Goal: Information Seeking & Learning: Learn about a topic

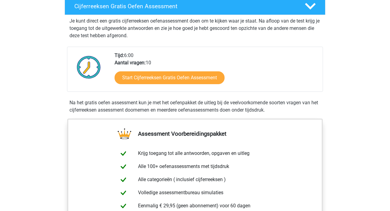
scroll to position [118, 0]
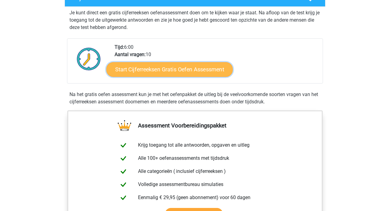
click at [158, 75] on link "Start Cijferreeksen Gratis Oefen Assessment" at bounding box center [169, 69] width 126 height 15
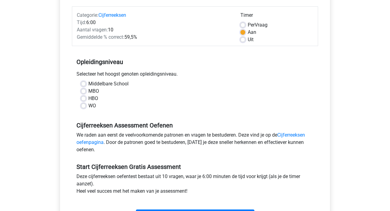
scroll to position [75, 0]
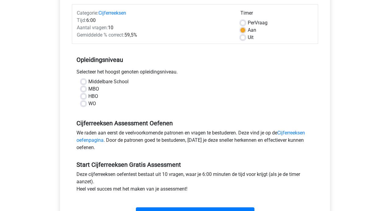
click at [93, 95] on label "HBO" at bounding box center [93, 96] width 10 height 7
click at [86, 95] on input "HBO" at bounding box center [83, 96] width 5 height 6
radio input "true"
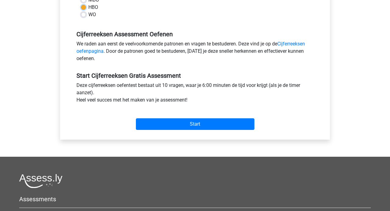
scroll to position [171, 0]
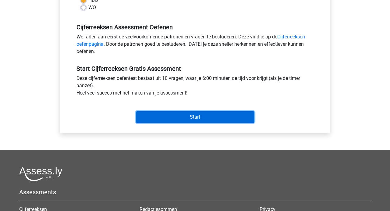
click at [190, 117] on input "Start" at bounding box center [195, 117] width 119 height 12
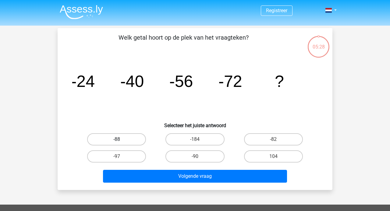
click at [126, 135] on label "-88" at bounding box center [116, 139] width 59 height 12
click at [121, 139] on input "-88" at bounding box center [119, 141] width 4 height 4
radio input "true"
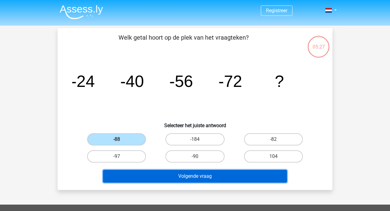
click at [200, 178] on button "Volgende vraag" at bounding box center [195, 176] width 184 height 13
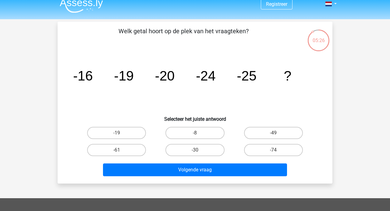
scroll to position [5, 0]
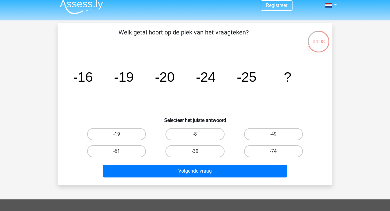
click at [127, 132] on label "-19" at bounding box center [116, 134] width 59 height 12
click at [121, 134] on input "-19" at bounding box center [119, 136] width 4 height 4
radio input "true"
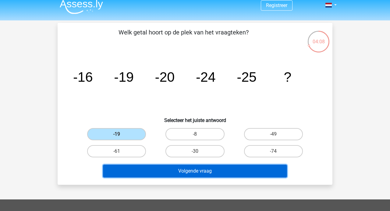
click at [162, 170] on button "Volgende vraag" at bounding box center [195, 171] width 184 height 13
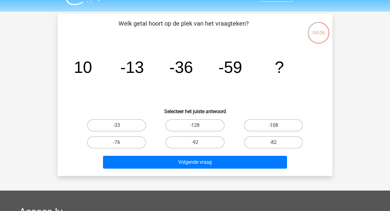
scroll to position [7, 0]
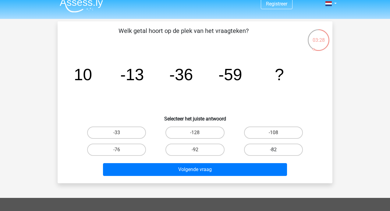
click at [255, 149] on label "-82" at bounding box center [273, 150] width 59 height 12
click at [273, 150] on input "-82" at bounding box center [275, 152] width 4 height 4
radio input "true"
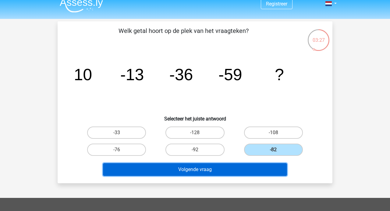
click at [246, 174] on button "Volgende vraag" at bounding box center [195, 169] width 184 height 13
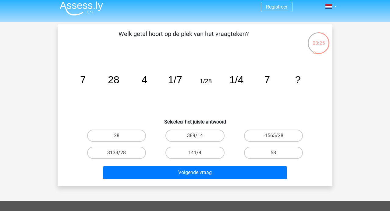
scroll to position [3, 0]
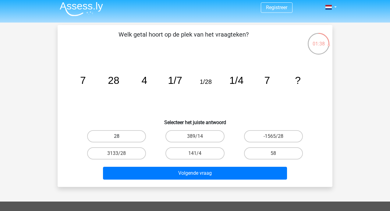
click at [122, 139] on label "28" at bounding box center [116, 136] width 59 height 12
click at [121, 139] on input "28" at bounding box center [119, 138] width 4 height 4
radio input "true"
click at [122, 139] on label "28" at bounding box center [116, 136] width 59 height 12
click at [121, 139] on input "28" at bounding box center [119, 138] width 4 height 4
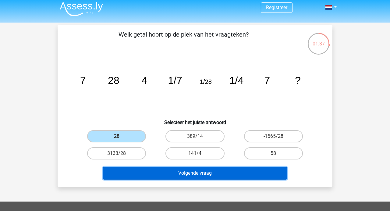
click at [177, 175] on button "Volgende vraag" at bounding box center [195, 173] width 184 height 13
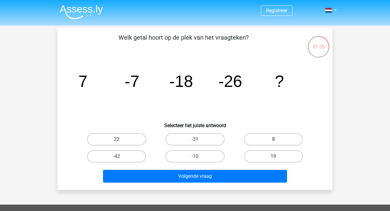
scroll to position [2, 0]
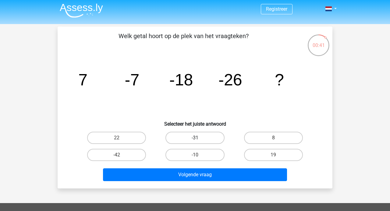
click at [199, 137] on label "-31" at bounding box center [194, 138] width 59 height 12
click at [199, 138] on input "-31" at bounding box center [197, 140] width 4 height 4
radio input "true"
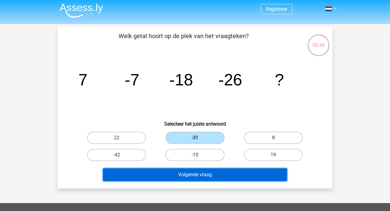
click at [216, 170] on button "Volgende vraag" at bounding box center [195, 174] width 184 height 13
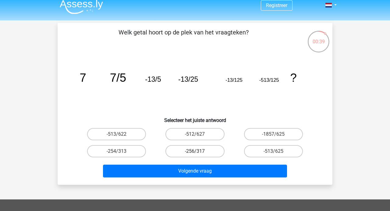
scroll to position [0, 0]
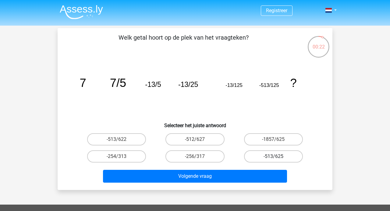
click at [265, 156] on label "-513/625" at bounding box center [273, 156] width 59 height 12
click at [273, 156] on input "-513/625" at bounding box center [275, 158] width 4 height 4
radio input "true"
click at [141, 141] on label "-513/622" at bounding box center [116, 139] width 59 height 12
click at [121, 141] on input "-513/622" at bounding box center [119, 141] width 4 height 4
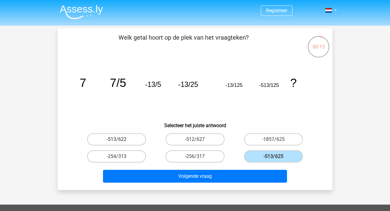
radio input "true"
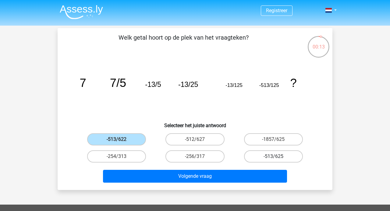
click at [268, 158] on label "-513/625" at bounding box center [273, 156] width 59 height 12
click at [273, 158] on input "-513/625" at bounding box center [275, 158] width 4 height 4
radio input "true"
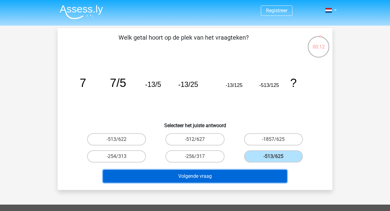
click at [255, 173] on button "Volgende vraag" at bounding box center [195, 176] width 184 height 13
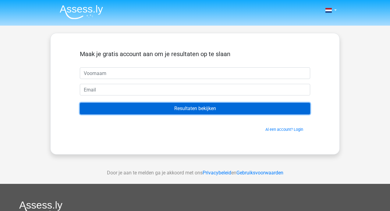
click at [199, 109] on input "Resultaten bekijken" at bounding box center [195, 109] width 230 height 12
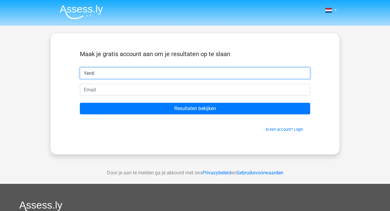
type input "Yentl"
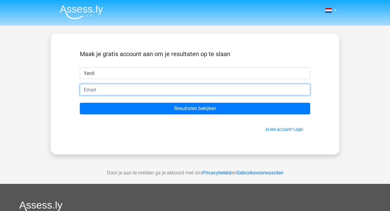
click at [158, 86] on input "email" at bounding box center [195, 90] width 230 height 12
type input "[EMAIL_ADDRESS][DOMAIN_NAME]"
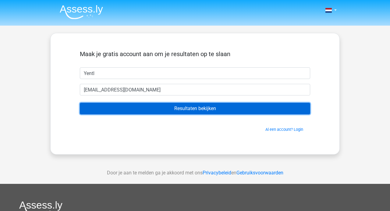
click at [162, 111] on input "Resultaten bekijken" at bounding box center [195, 109] width 230 height 12
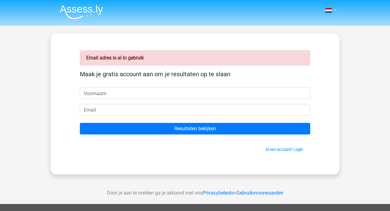
click at [147, 97] on input "text" at bounding box center [195, 93] width 230 height 12
click at [288, 149] on link "Al een account? Login" at bounding box center [284, 149] width 38 height 5
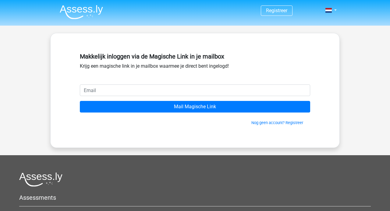
click at [151, 90] on input "email" at bounding box center [195, 90] width 230 height 12
type input "[EMAIL_ADDRESS][DOMAIN_NAME]"
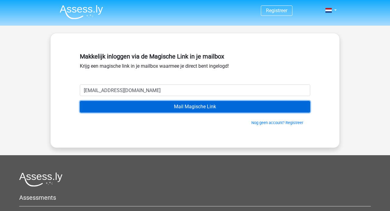
click at [147, 111] on input "Mail Magische Link" at bounding box center [195, 107] width 230 height 12
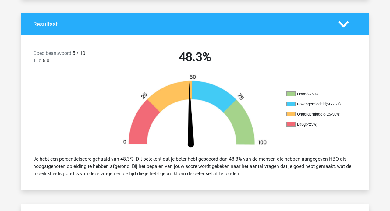
scroll to position [154, 0]
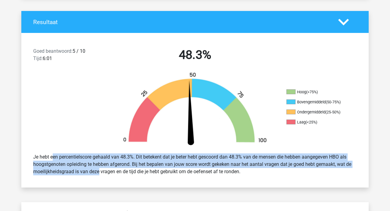
drag, startPoint x: 32, startPoint y: 156, endPoint x: 78, endPoint y: 173, distance: 48.9
click at [78, 173] on div "Je hebt een percentielscore gehaald van 48.3%. Dit betekent dat je beter hebt g…" at bounding box center [195, 164] width 333 height 27
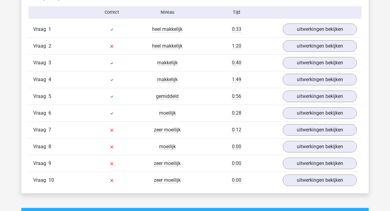
scroll to position [532, 0]
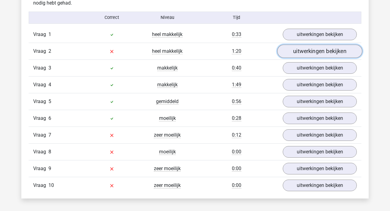
click at [302, 52] on link "uitwerkingen bekijken" at bounding box center [319, 50] width 85 height 13
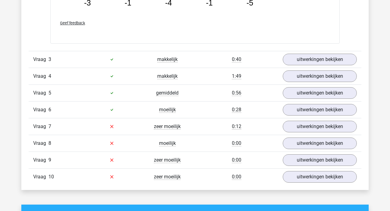
scroll to position [832, 0]
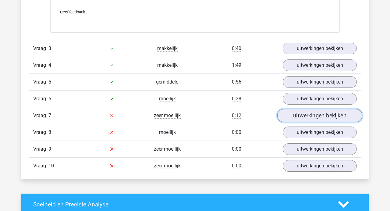
click at [300, 116] on link "uitwerkingen bekijken" at bounding box center [319, 115] width 85 height 13
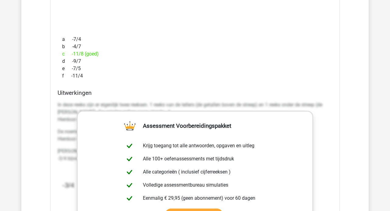
scroll to position [1003, 0]
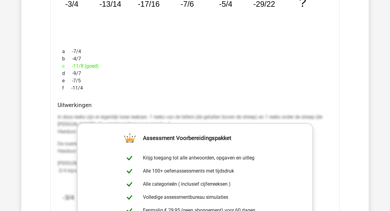
click at [261, 79] on div "e -7/5" at bounding box center [195, 80] width 275 height 7
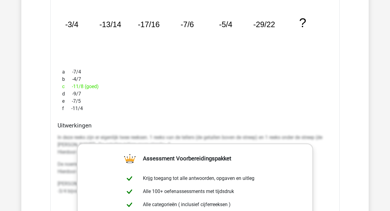
scroll to position [1021, 0]
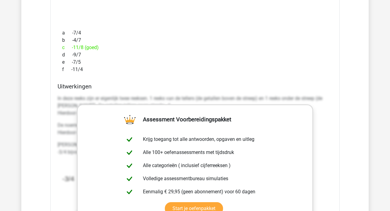
click at [240, 87] on h4 "Uitwerkingen" at bounding box center [195, 86] width 275 height 7
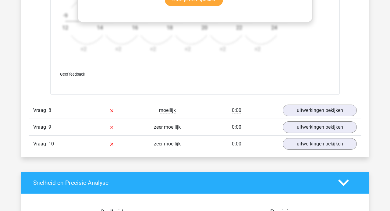
scroll to position [1232, 0]
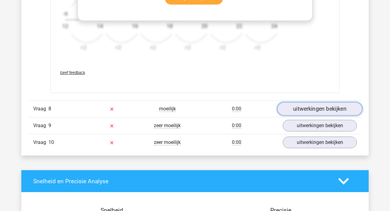
click at [293, 109] on link "uitwerkingen bekijken" at bounding box center [319, 108] width 85 height 13
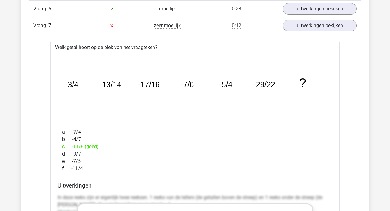
scroll to position [913, 0]
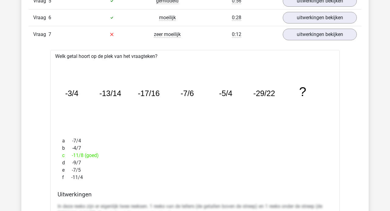
click at [247, 60] on div "image/svg+xml -3/4 -13/14 -17/16 -7/6 -5/4 -29/22 ?" at bounding box center [195, 96] width 280 height 73
click at [307, 32] on link "uitwerkingen bekijken" at bounding box center [319, 34] width 85 height 13
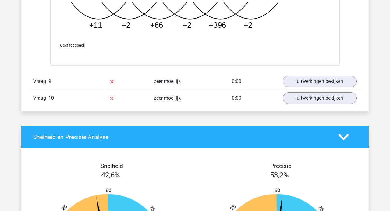
scroll to position [1184, 0]
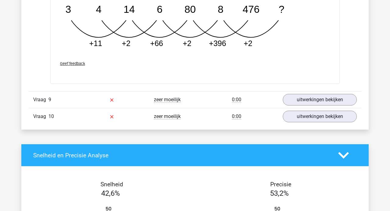
click at [301, 93] on div "Vraag 9 zeer moeilijk 0:00 uitwerkingen bekijken" at bounding box center [195, 99] width 333 height 17
click at [300, 98] on link "uitwerkingen bekijken" at bounding box center [319, 99] width 85 height 13
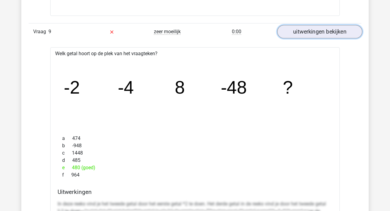
scroll to position [1242, 0]
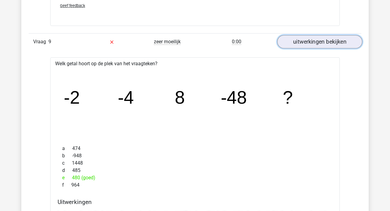
click at [320, 36] on link "uitwerkingen bekijken" at bounding box center [319, 41] width 85 height 13
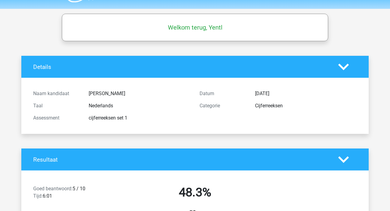
scroll to position [0, 0]
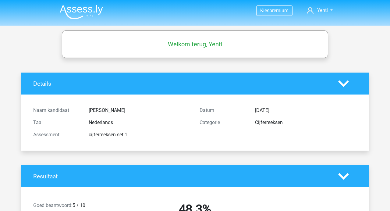
click at [86, 15] on img at bounding box center [81, 12] width 43 height 14
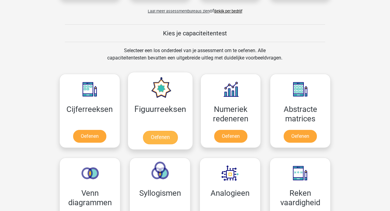
scroll to position [213, 0]
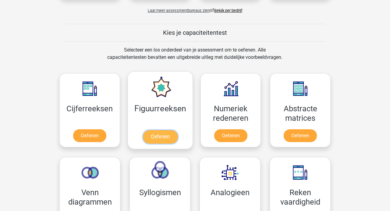
click at [158, 133] on link "Oefenen" at bounding box center [160, 136] width 35 height 13
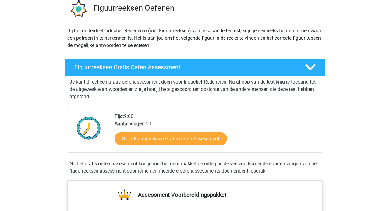
scroll to position [58, 0]
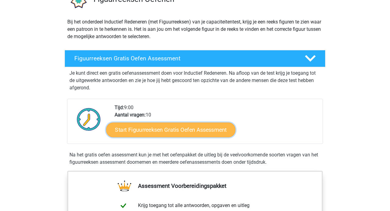
click at [156, 131] on link "Start Figuurreeksen Gratis Oefen Assessment" at bounding box center [170, 129] width 129 height 15
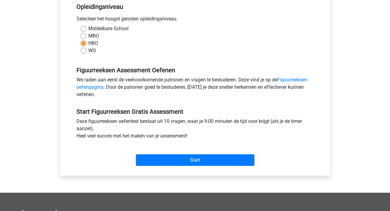
scroll to position [151, 0]
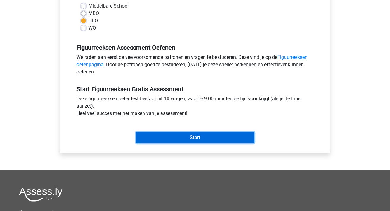
click at [180, 135] on input "Start" at bounding box center [195, 138] width 119 height 12
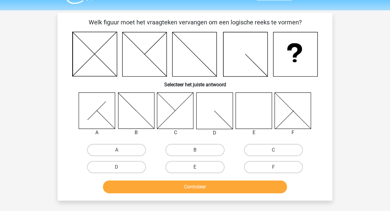
scroll to position [22, 0]
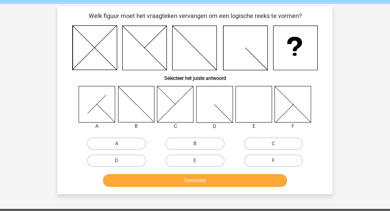
click at [249, 104] on icon at bounding box center [254, 104] width 36 height 36
click at [258, 110] on icon at bounding box center [254, 104] width 36 height 36
click at [201, 161] on label "E" at bounding box center [194, 161] width 59 height 12
click at [199, 161] on input "E" at bounding box center [197, 163] width 4 height 4
radio input "true"
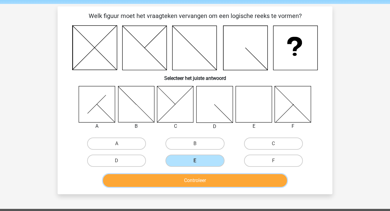
click at [199, 182] on button "Controleer" at bounding box center [195, 180] width 184 height 13
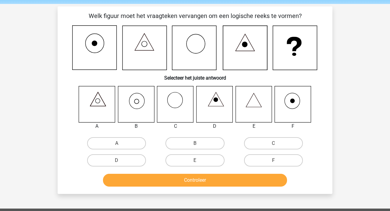
click at [135, 102] on icon at bounding box center [136, 104] width 36 height 36
click at [193, 141] on label "B" at bounding box center [194, 143] width 59 height 12
click at [195, 143] on input "B" at bounding box center [197, 145] width 4 height 4
radio input "true"
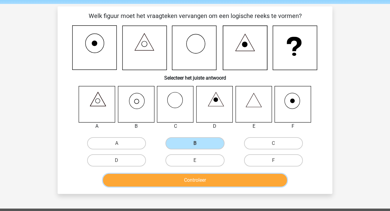
click at [197, 183] on button "Controleer" at bounding box center [195, 180] width 184 height 13
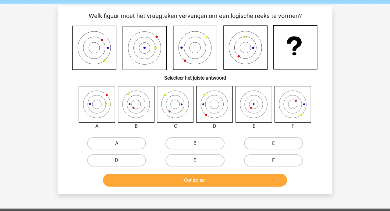
click at [176, 148] on label "B" at bounding box center [194, 143] width 59 height 12
click at [195, 147] on input "B" at bounding box center [197, 145] width 4 height 4
radio input "true"
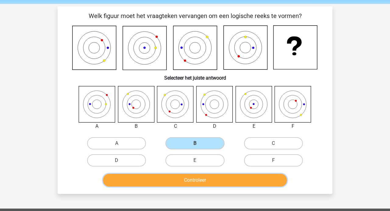
click at [180, 182] on button "Controleer" at bounding box center [195, 180] width 184 height 13
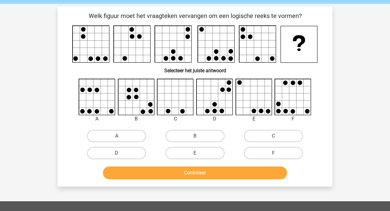
click at [174, 104] on icon at bounding box center [176, 97] width 36 height 36
click at [286, 136] on label "C" at bounding box center [273, 136] width 59 height 12
click at [277, 136] on input "C" at bounding box center [275, 138] width 4 height 4
radio input "true"
click at [279, 155] on label "F" at bounding box center [273, 153] width 59 height 12
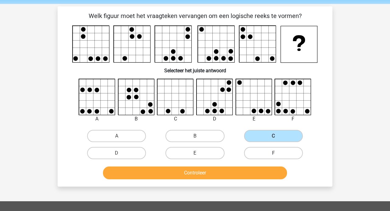
click at [277, 155] on input "F" at bounding box center [275, 155] width 4 height 4
radio input "true"
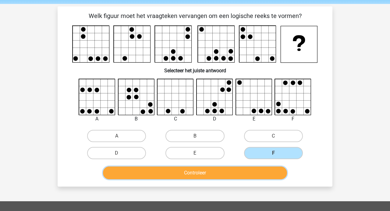
click at [248, 170] on button "Controleer" at bounding box center [195, 172] width 184 height 13
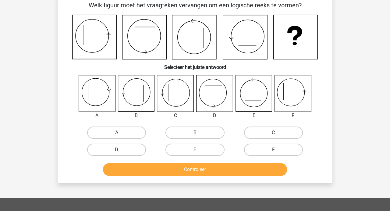
scroll to position [0, 0]
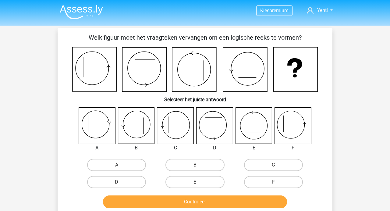
click at [74, 9] on img at bounding box center [81, 12] width 43 height 14
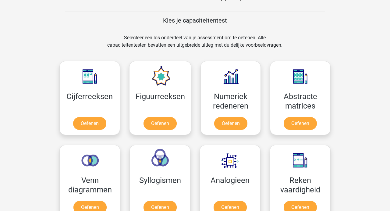
scroll to position [225, 0]
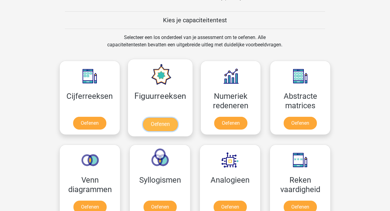
click at [162, 125] on link "Oefenen" at bounding box center [160, 124] width 35 height 13
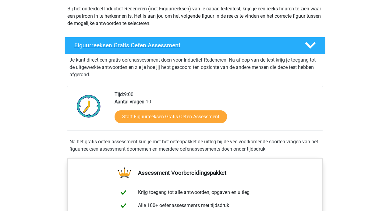
scroll to position [84, 0]
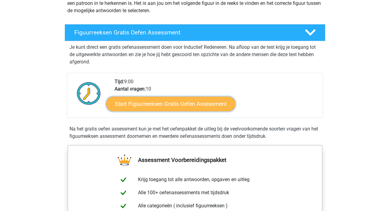
click at [194, 104] on link "Start Figuurreeksen Gratis Oefen Assessment" at bounding box center [170, 103] width 129 height 15
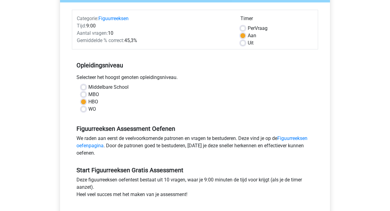
scroll to position [71, 0]
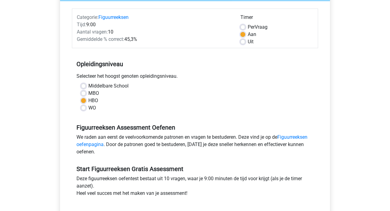
click at [248, 25] on label "Per Vraag" at bounding box center [258, 26] width 20 height 7
click at [244, 25] on input "Per Vraag" at bounding box center [242, 26] width 5 height 6
radio input "true"
click at [248, 34] on label "Aan" at bounding box center [252, 34] width 9 height 7
click at [243, 34] on input "Aan" at bounding box center [242, 34] width 5 height 6
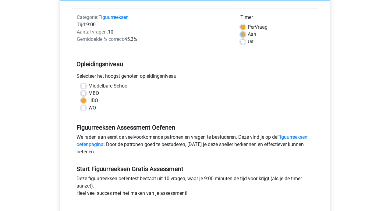
radio input "true"
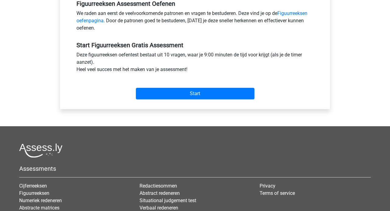
scroll to position [215, 0]
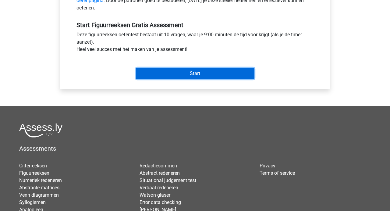
click at [201, 76] on input "Start" at bounding box center [195, 74] width 119 height 12
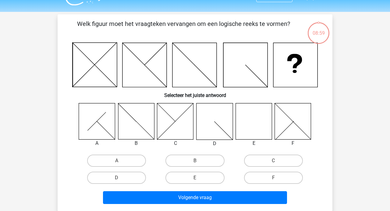
scroll to position [14, 0]
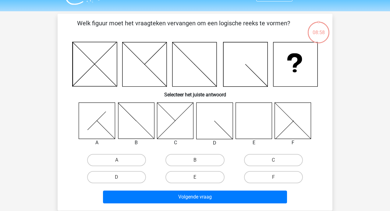
click at [246, 123] on icon at bounding box center [254, 120] width 36 height 36
click at [208, 177] on label "E" at bounding box center [194, 177] width 59 height 12
click at [199, 177] on input "E" at bounding box center [197, 179] width 4 height 4
radio input "true"
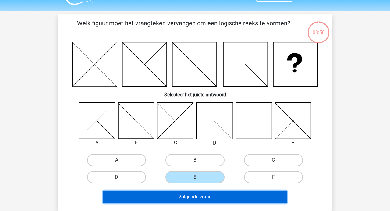
click at [208, 197] on button "Volgende vraag" at bounding box center [195, 196] width 184 height 13
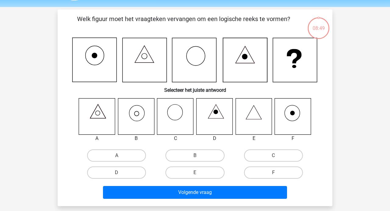
scroll to position [15, 0]
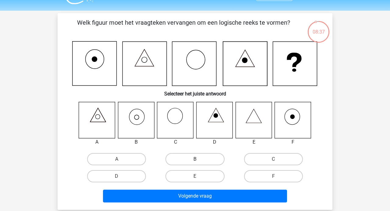
click at [187, 160] on label "B" at bounding box center [194, 159] width 59 height 12
click at [195, 160] on input "B" at bounding box center [197, 161] width 4 height 4
radio input "true"
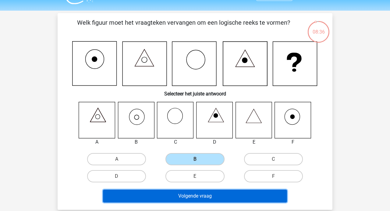
click at [185, 202] on button "Volgende vraag" at bounding box center [195, 196] width 184 height 13
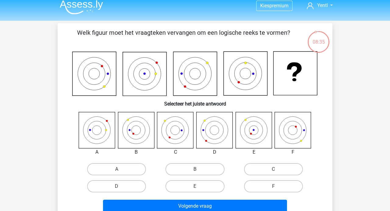
scroll to position [5, 0]
click at [190, 171] on label "B" at bounding box center [194, 169] width 59 height 12
click at [195, 171] on input "B" at bounding box center [197, 171] width 4 height 4
radio input "true"
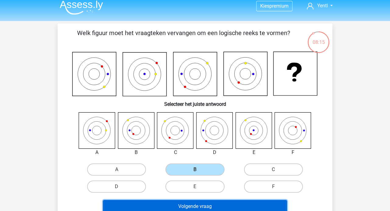
click at [203, 204] on button "Volgende vraag" at bounding box center [195, 206] width 184 height 13
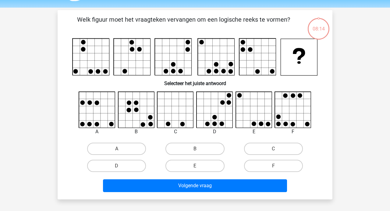
scroll to position [18, 0]
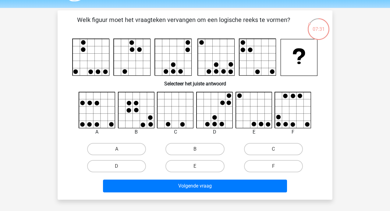
click at [285, 114] on icon at bounding box center [293, 110] width 36 height 36
click at [225, 115] on icon at bounding box center [215, 110] width 36 height 36
click at [127, 163] on label "D" at bounding box center [116, 166] width 59 height 12
click at [121, 166] on input "D" at bounding box center [119, 168] width 4 height 4
radio input "true"
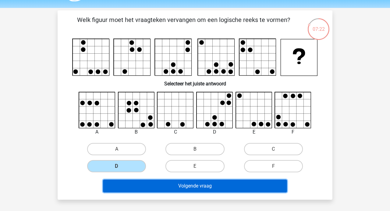
click at [167, 186] on button "Volgende vraag" at bounding box center [195, 186] width 184 height 13
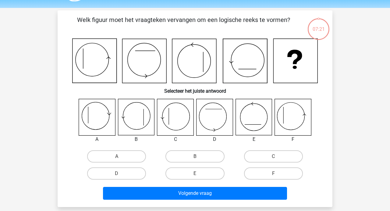
scroll to position [28, 0]
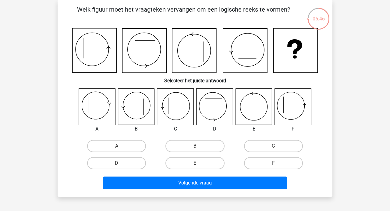
click at [176, 115] on icon at bounding box center [175, 107] width 36 height 36
click at [184, 147] on label "B" at bounding box center [194, 146] width 59 height 12
click at [195, 147] on input "B" at bounding box center [197, 148] width 4 height 4
radio input "true"
click at [252, 148] on label "C" at bounding box center [273, 146] width 59 height 12
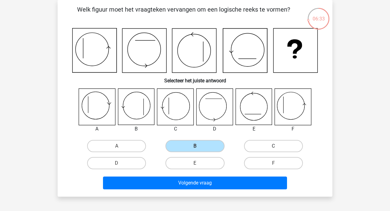
click at [273, 148] on input "C" at bounding box center [275, 148] width 4 height 4
radio input "true"
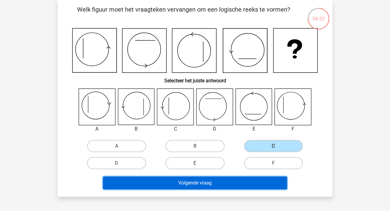
click at [229, 181] on button "Volgende vraag" at bounding box center [195, 182] width 184 height 13
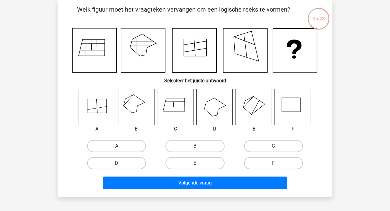
click at [144, 111] on icon at bounding box center [136, 107] width 36 height 36
click at [189, 145] on label "B" at bounding box center [194, 146] width 59 height 12
click at [195, 146] on input "B" at bounding box center [197, 148] width 4 height 4
radio input "true"
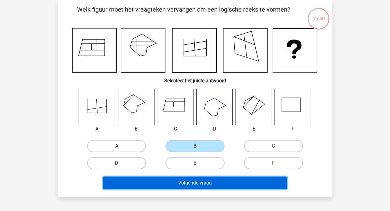
click at [206, 180] on button "Volgende vraag" at bounding box center [195, 182] width 184 height 13
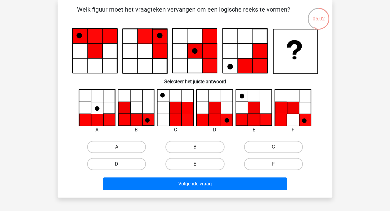
click at [142, 164] on label "D" at bounding box center [116, 164] width 59 height 12
click at [121, 164] on input "D" at bounding box center [119, 166] width 4 height 4
radio input "true"
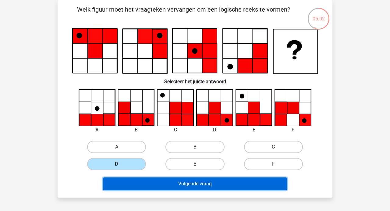
click at [160, 178] on button "Volgende vraag" at bounding box center [195, 183] width 184 height 13
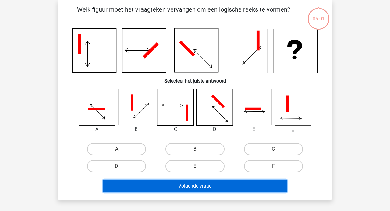
click at [162, 188] on button "Volgende vraag" at bounding box center [195, 186] width 184 height 13
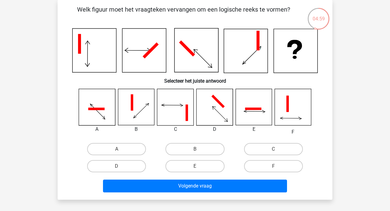
click at [116, 75] on h6 "Selecteer het juiste antwoord" at bounding box center [194, 78] width 255 height 11
click at [205, 102] on icon at bounding box center [215, 107] width 36 height 36
click at [262, 152] on label "C" at bounding box center [273, 149] width 59 height 12
click at [273, 152] on input "C" at bounding box center [275, 151] width 4 height 4
radio input "true"
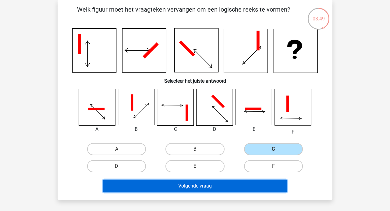
click at [226, 191] on button "Volgende vraag" at bounding box center [195, 186] width 184 height 13
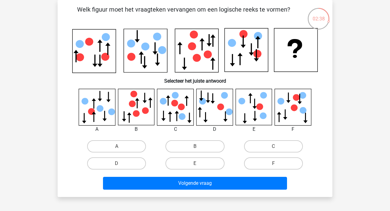
click at [297, 105] on icon at bounding box center [293, 107] width 36 height 36
click at [124, 107] on icon at bounding box center [136, 107] width 36 height 36
click at [144, 110] on icon at bounding box center [145, 110] width 7 height 7
click at [123, 111] on icon at bounding box center [136, 107] width 36 height 36
click at [88, 106] on icon at bounding box center [97, 107] width 36 height 36
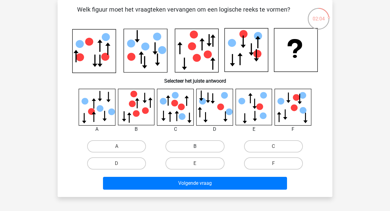
click at [194, 148] on label "B" at bounding box center [194, 146] width 59 height 12
click at [195, 148] on input "B" at bounding box center [197, 148] width 4 height 4
radio input "true"
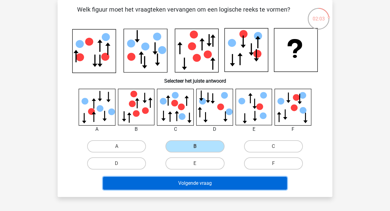
click at [214, 179] on button "Volgende vraag" at bounding box center [195, 183] width 184 height 13
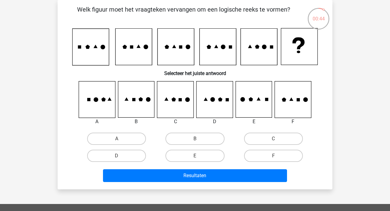
click at [135, 99] on icon at bounding box center [133, 99] width 3 height 3
click at [183, 139] on label "B" at bounding box center [194, 139] width 59 height 12
click at [195, 139] on input "B" at bounding box center [197, 141] width 4 height 4
radio input "true"
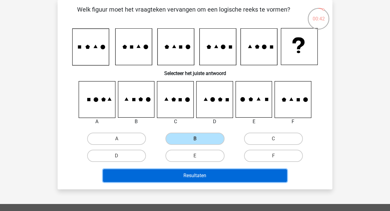
click at [181, 175] on button "Resultaten" at bounding box center [195, 175] width 184 height 13
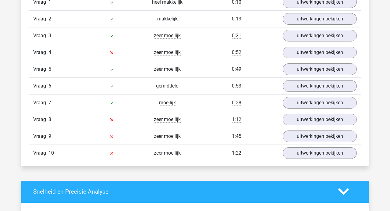
scroll to position [533, 0]
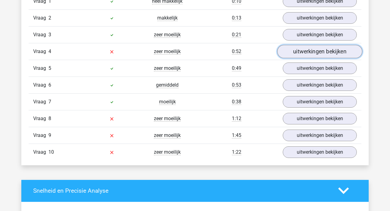
click at [290, 53] on link "uitwerkingen bekijken" at bounding box center [319, 51] width 85 height 13
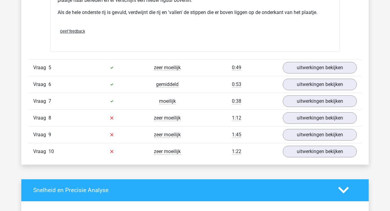
scroll to position [898, 0]
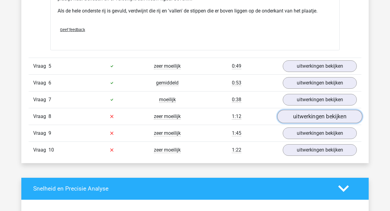
click at [318, 113] on link "uitwerkingen bekijken" at bounding box center [319, 116] width 85 height 13
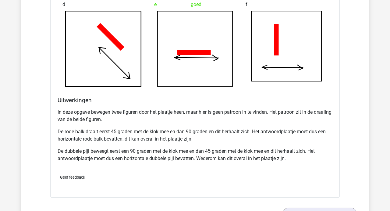
scroll to position [1204, 0]
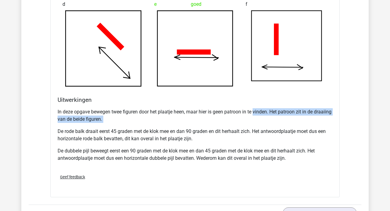
drag, startPoint x: 254, startPoint y: 112, endPoint x: 258, endPoint y: 126, distance: 14.9
click at [258, 126] on div "In deze opgave bewegen twee figuren door het plaatje heen, maar hier is geen pa…" at bounding box center [195, 137] width 275 height 63
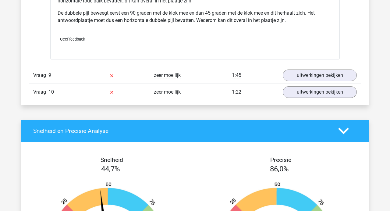
scroll to position [1322, 0]
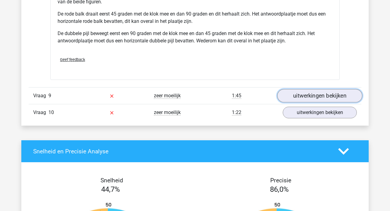
click at [316, 99] on link "uitwerkingen bekijken" at bounding box center [319, 95] width 85 height 13
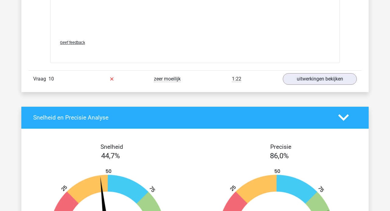
scroll to position [1876, 0]
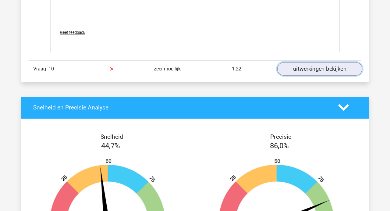
click at [301, 70] on link "uitwerkingen bekijken" at bounding box center [319, 68] width 85 height 13
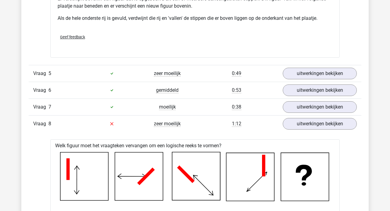
scroll to position [891, 0]
